Goal: Task Accomplishment & Management: Use online tool/utility

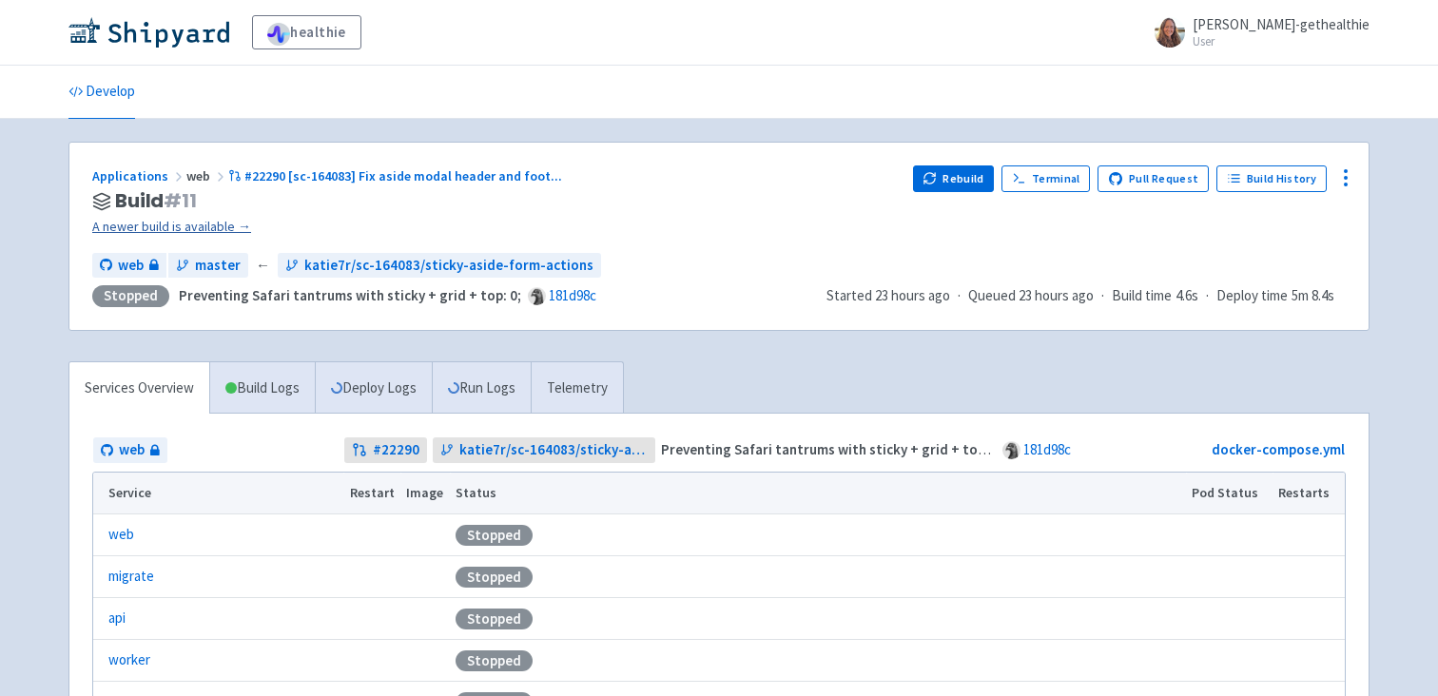
click at [218, 224] on link "A newer build is available →" at bounding box center [494, 227] width 805 height 22
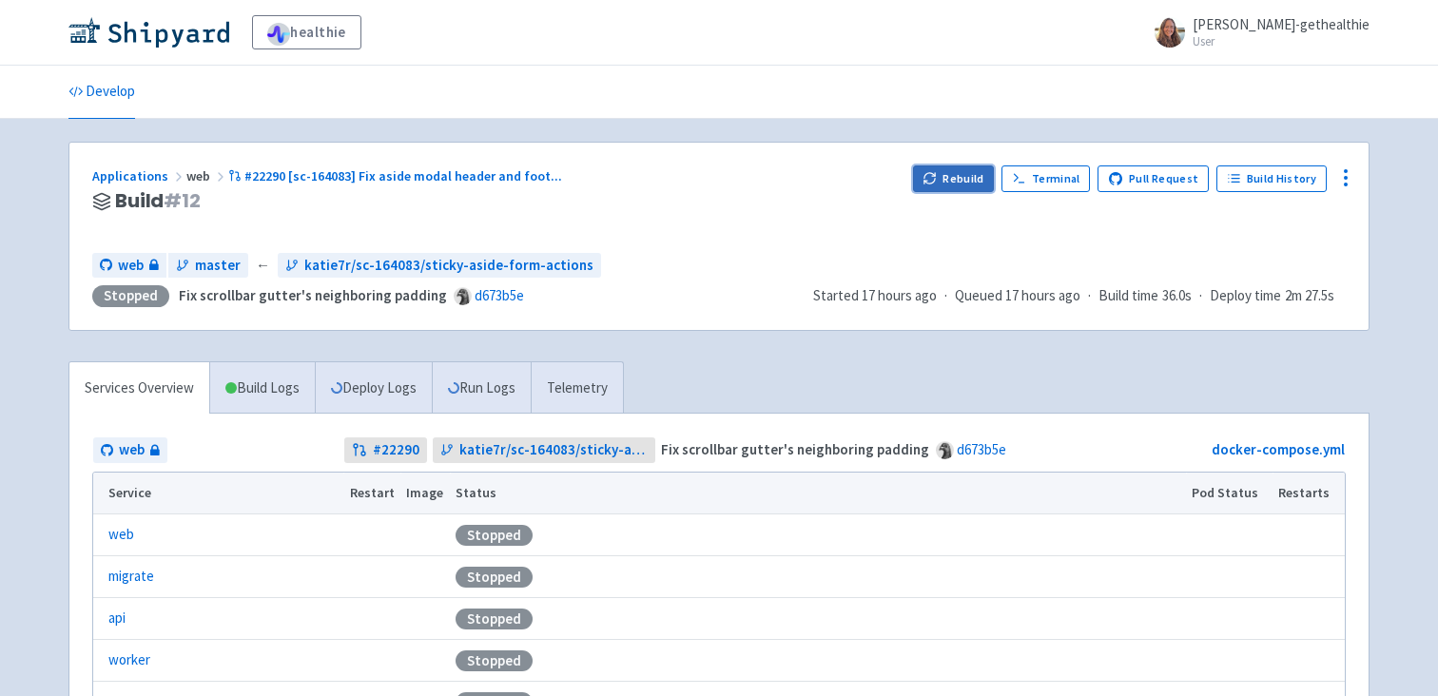
click at [937, 177] on icon "button" at bounding box center [929, 178] width 14 height 14
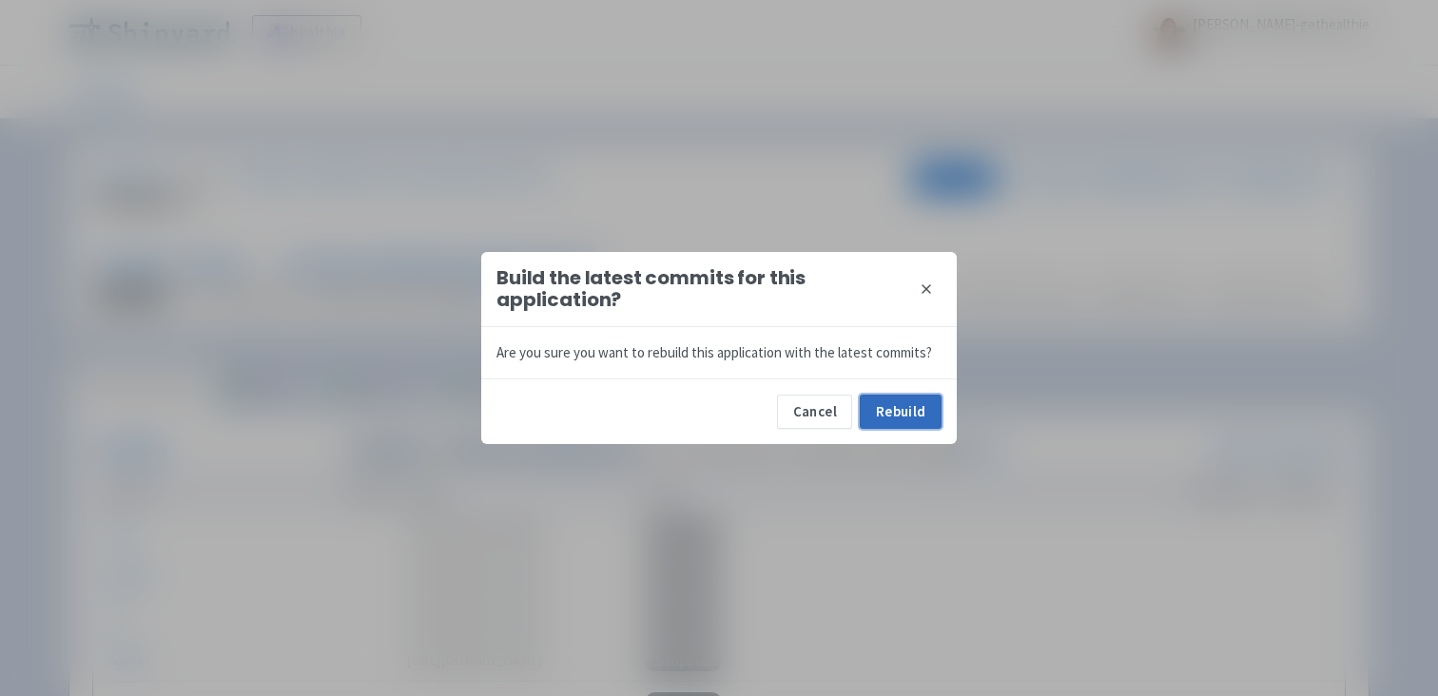
click at [890, 412] on button "Rebuild" at bounding box center [901, 412] width 82 height 34
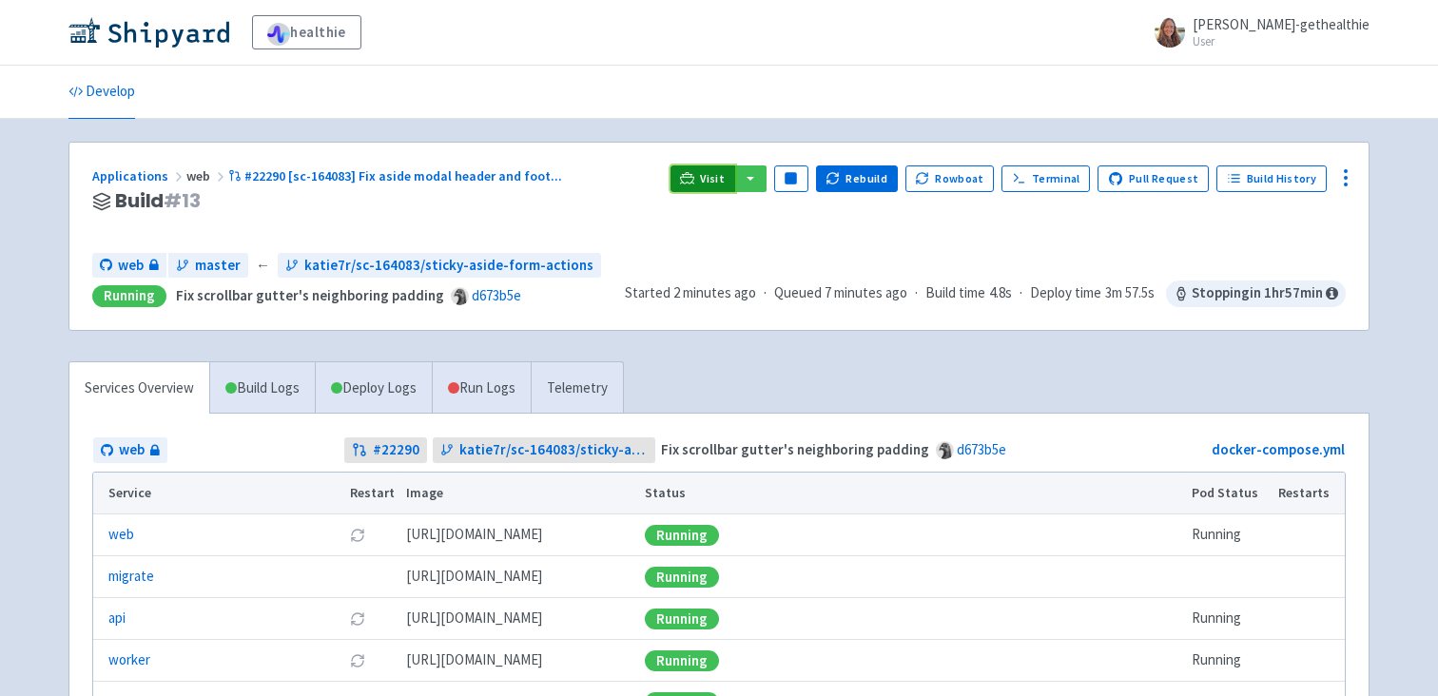
click at [718, 181] on span "Visit" at bounding box center [712, 178] width 25 height 15
